Goal: Book appointment/travel/reservation

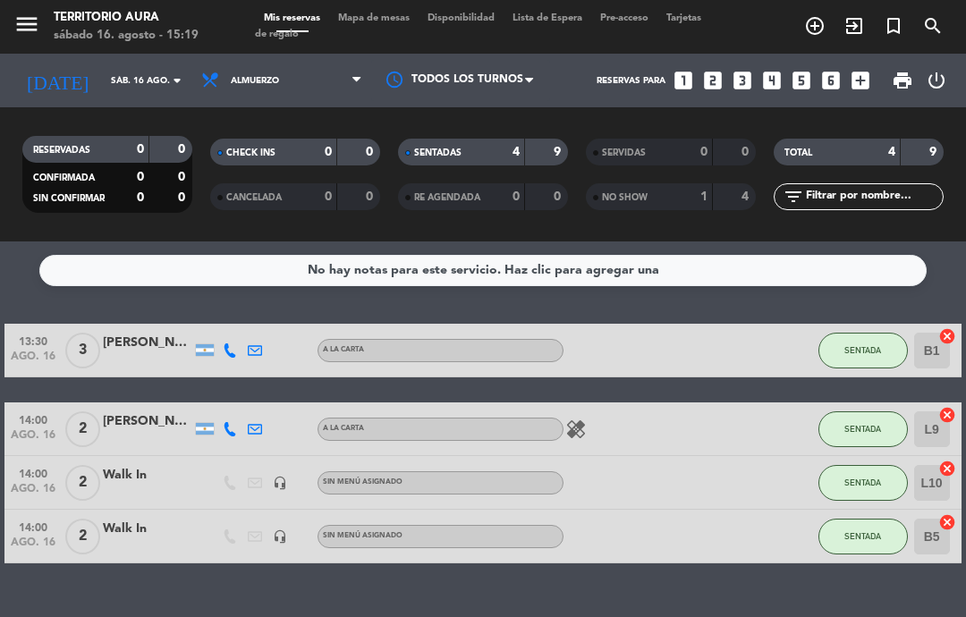
select select "es"
select select "lunch"
click at [102, 81] on input "sáb. 16 ago." at bounding box center [163, 81] width 123 height 28
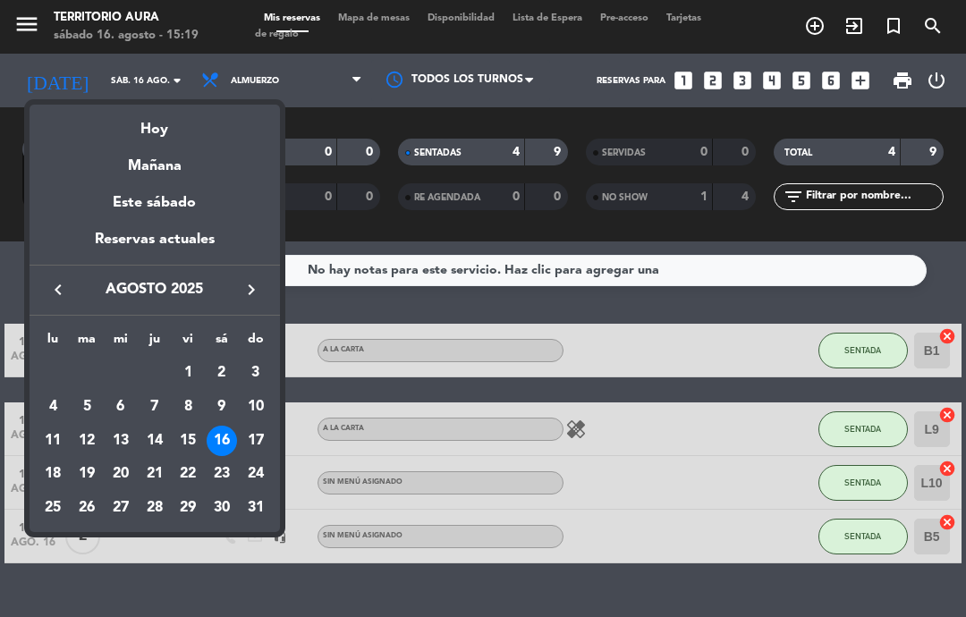
click at [260, 439] on div "17" at bounding box center [256, 441] width 30 height 30
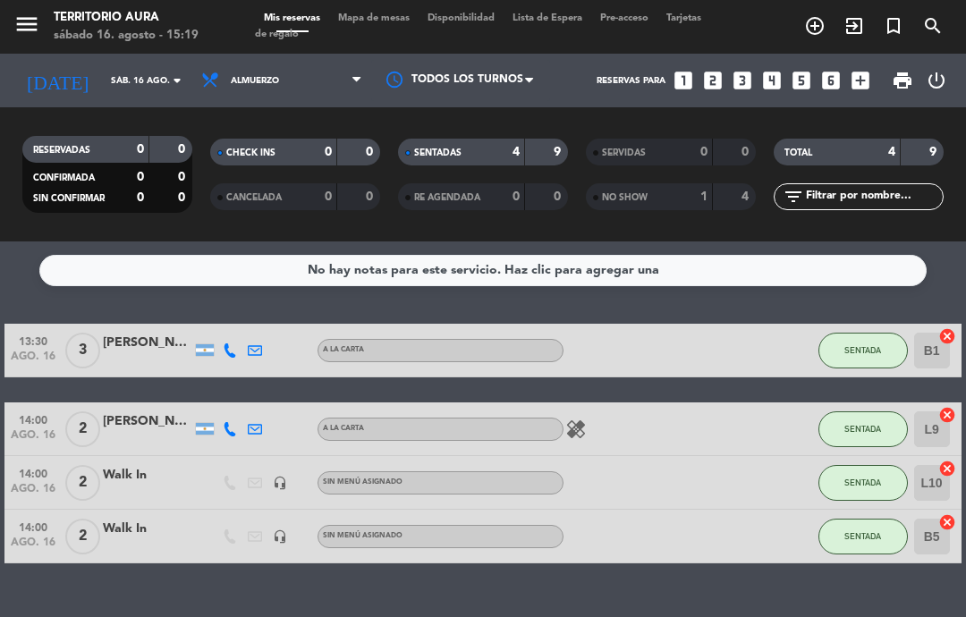
type input "dom. 17 ago."
select select "lunch"
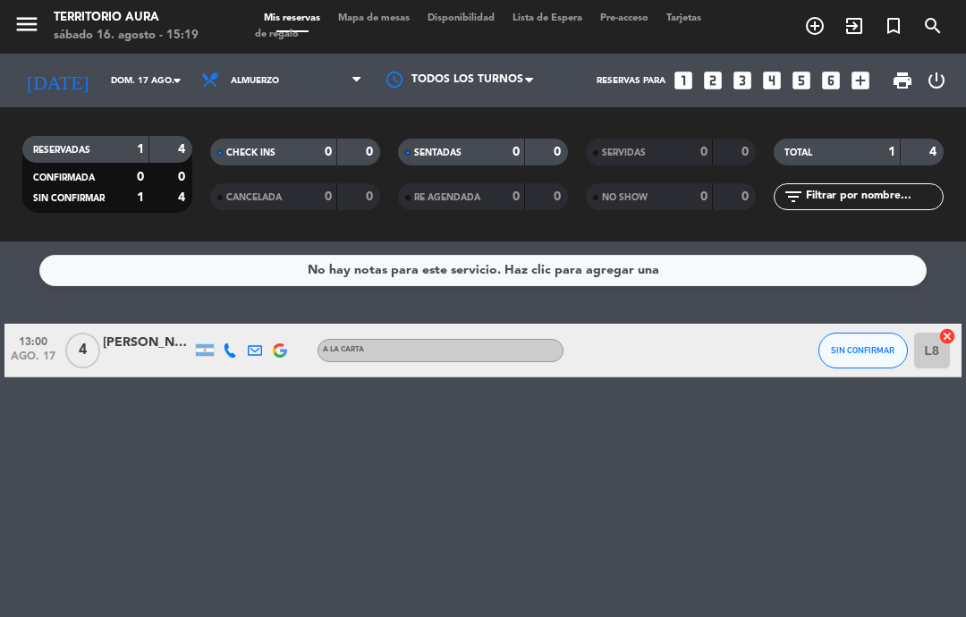
click at [132, 70] on input "dom. 17 ago." at bounding box center [163, 81] width 123 height 28
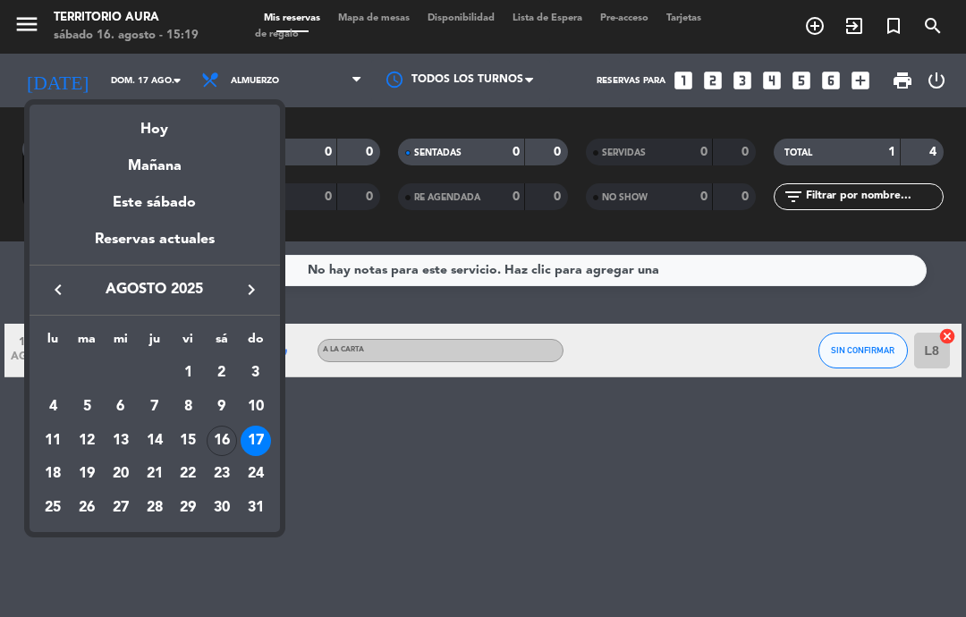
click at [226, 446] on div "16" at bounding box center [222, 441] width 30 height 30
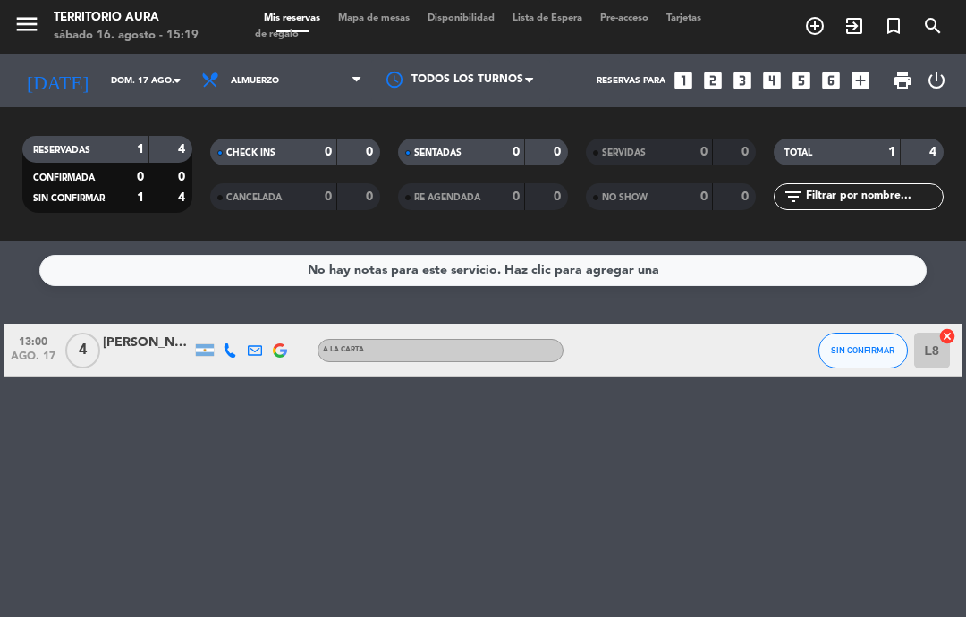
type input "sáb. 16 ago."
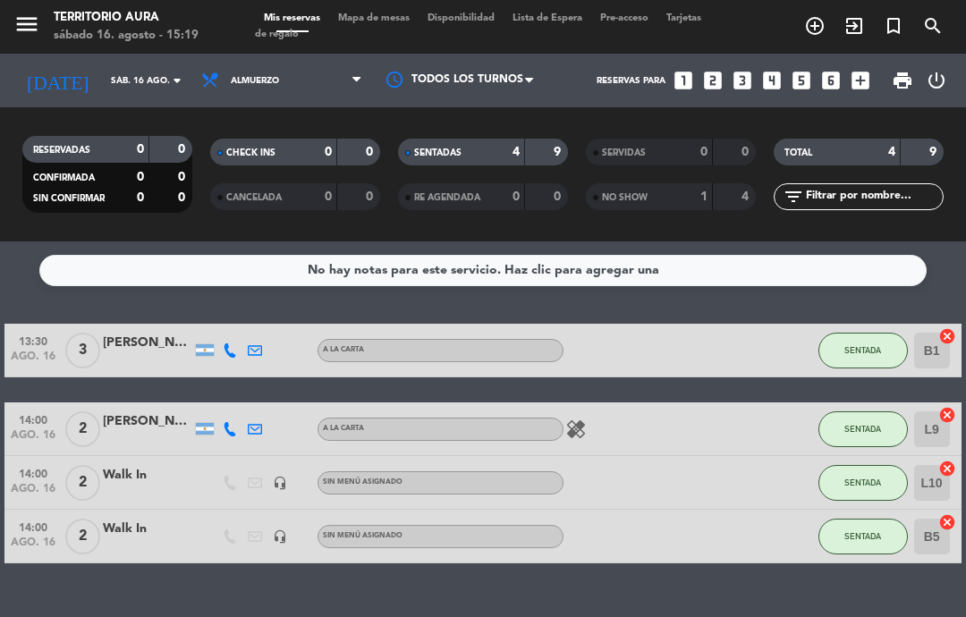
click at [216, 88] on select "Todos los servicios Almuerzo Cena" at bounding box center [281, 80] width 179 height 39
select select "dinner"
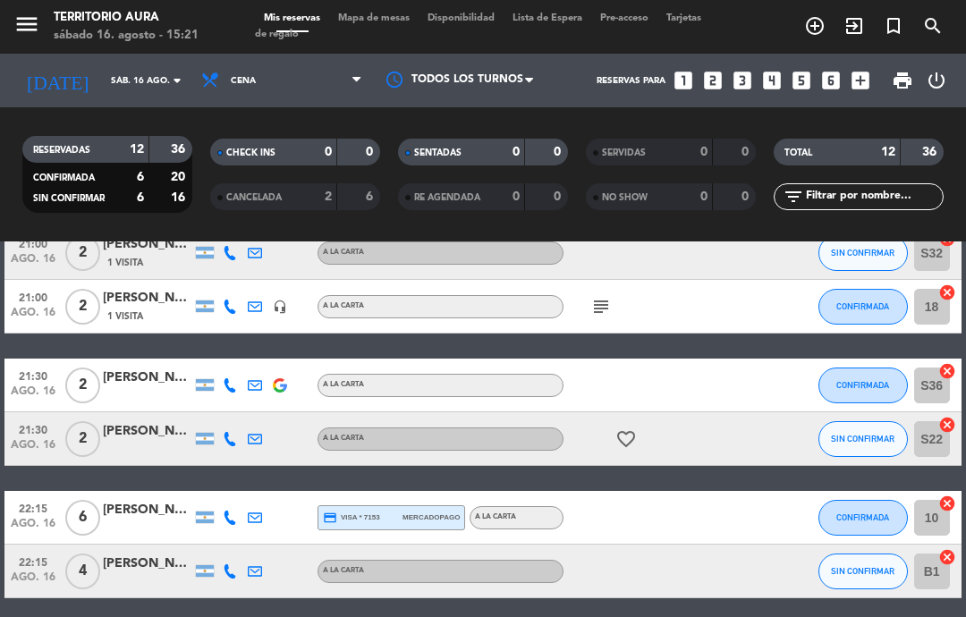
scroll to position [469, 0]
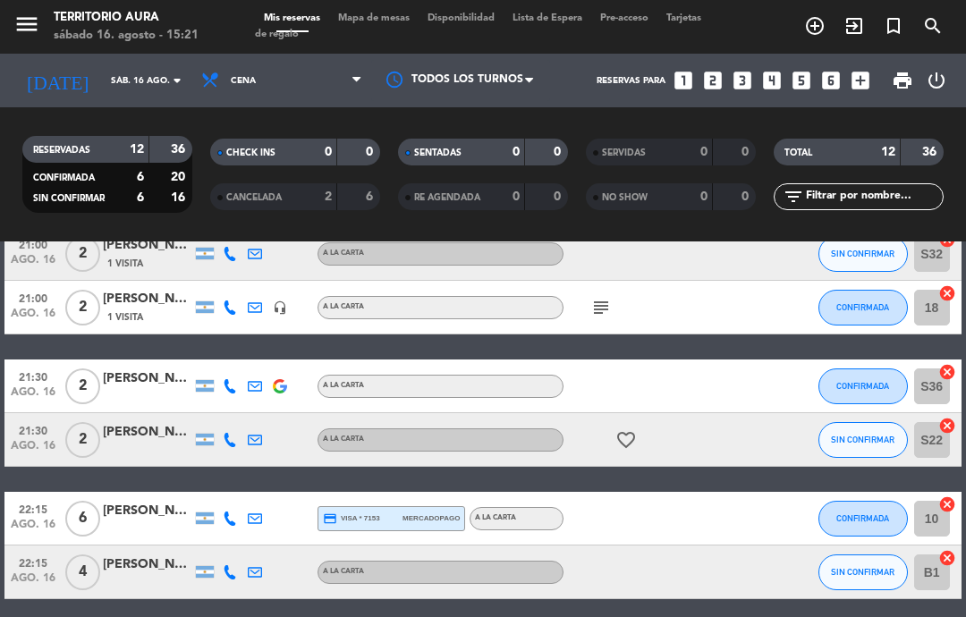
click at [633, 435] on icon "favorite_border" at bounding box center [625, 439] width 21 height 21
click at [604, 302] on icon "subject" at bounding box center [600, 307] width 21 height 21
click at [599, 304] on icon "subject" at bounding box center [600, 307] width 21 height 21
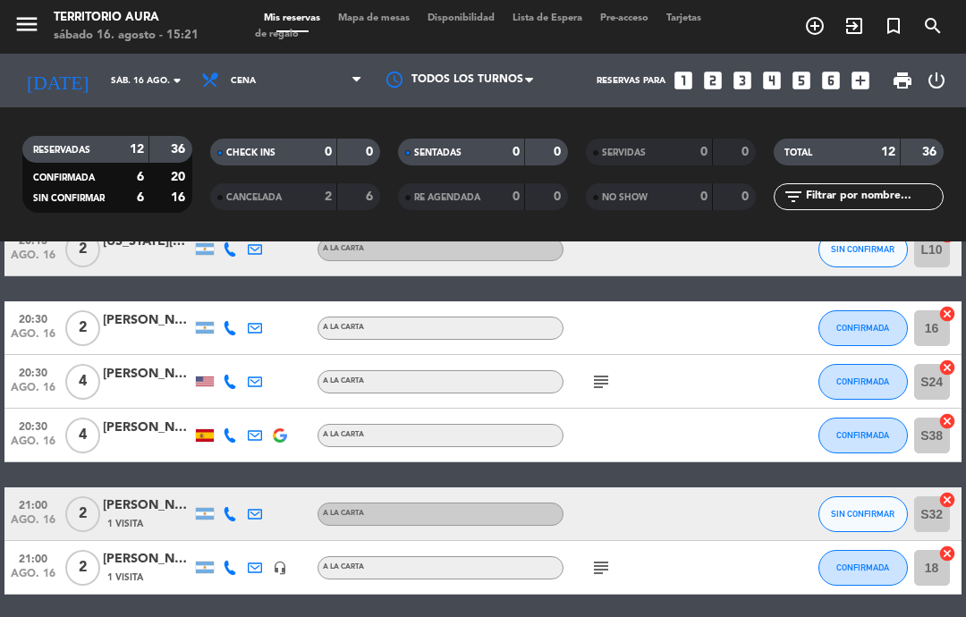
scroll to position [208, 0]
click at [599, 377] on icon "subject" at bounding box center [600, 381] width 21 height 21
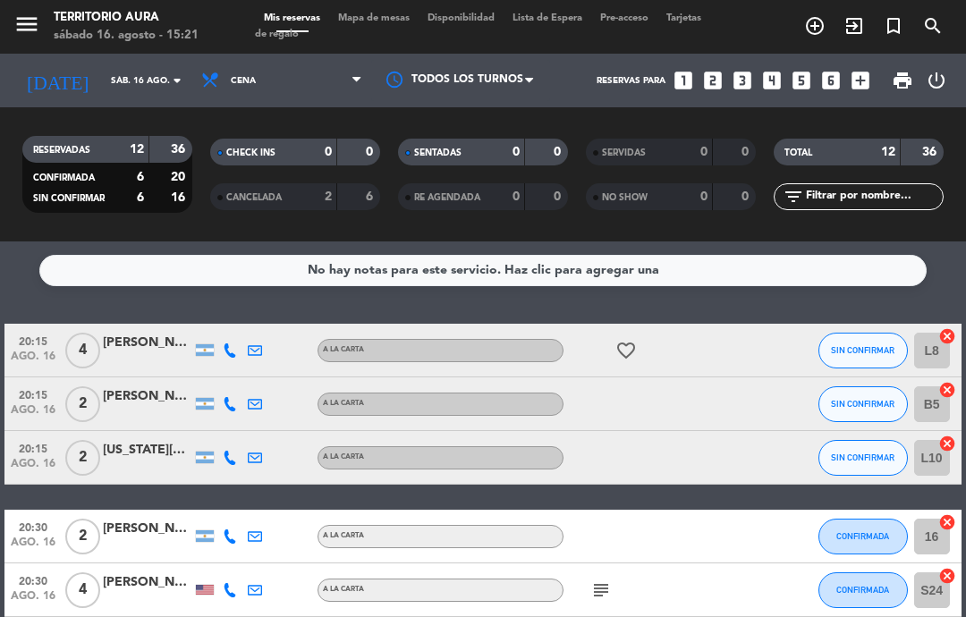
scroll to position [0, 0]
click at [632, 353] on icon "favorite_border" at bounding box center [625, 350] width 21 height 21
click at [650, 460] on div at bounding box center [639, 457] width 150 height 53
click at [340, 72] on select "Todos los servicios Almuerzo Cena" at bounding box center [281, 80] width 179 height 39
select select "lunch"
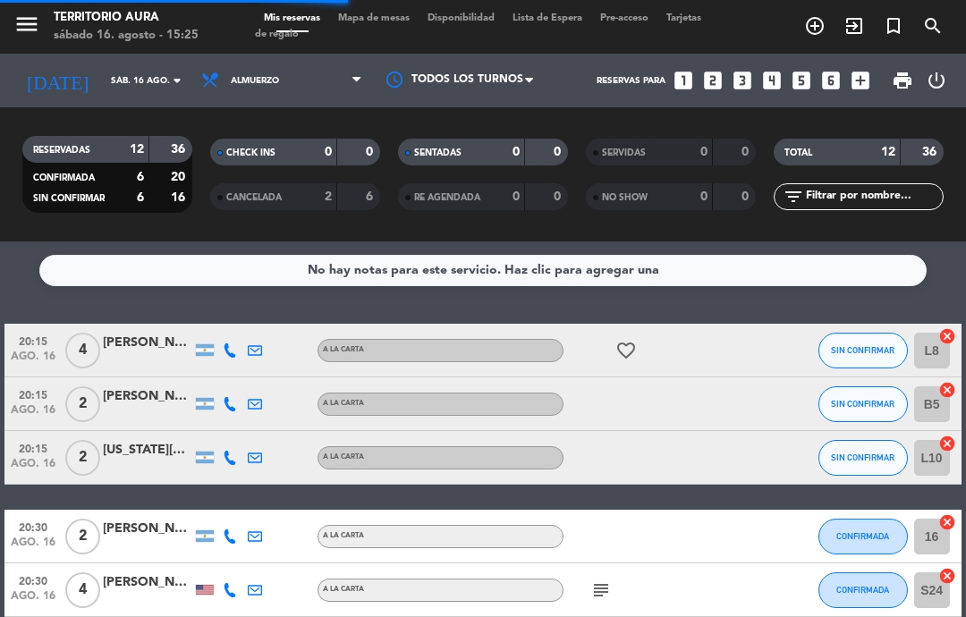
select select "lunch"
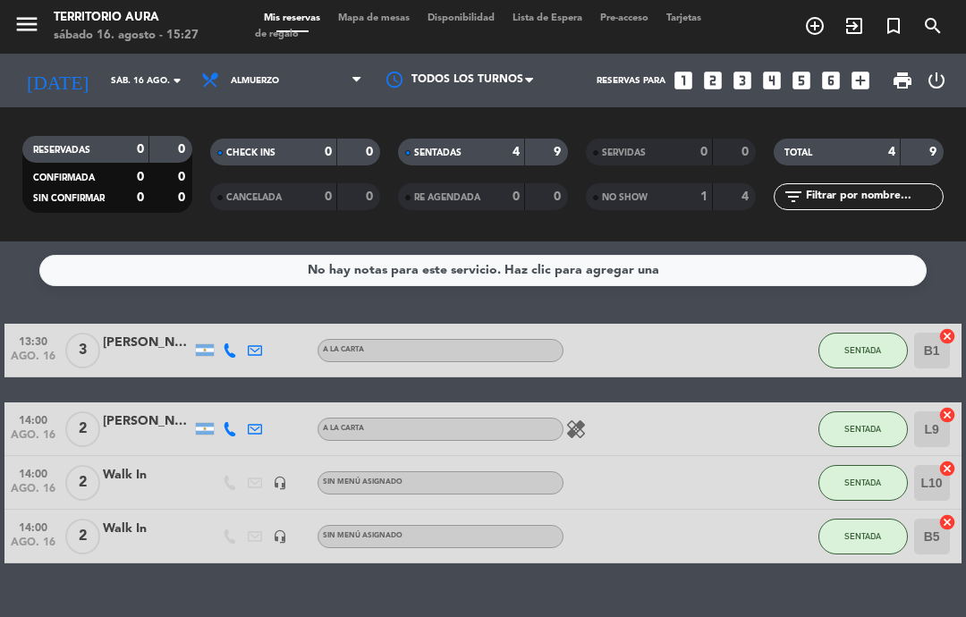
select select "lunch"
